Goal: Find contact information: Find contact information

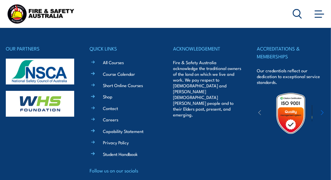
scroll to position [1562, 0]
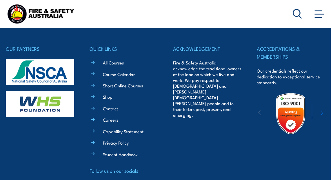
click at [116, 108] on link "Contact" at bounding box center [110, 108] width 15 height 6
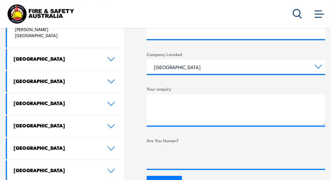
scroll to position [298, 0]
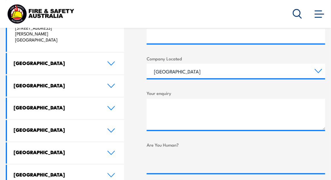
click at [107, 128] on icon at bounding box center [111, 130] width 8 height 5
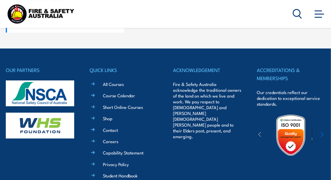
scroll to position [677, 0]
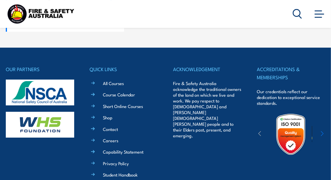
click at [46, 12] on img at bounding box center [41, 13] width 70 height 23
